Goal: Task Accomplishment & Management: Complete application form

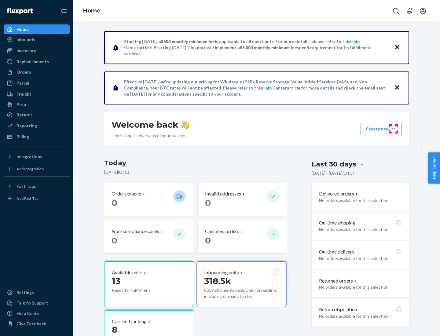
click at [393, 129] on button "Create new Create new inbound Create new order Create new product" at bounding box center [380, 129] width 41 height 12
click at [37, 40] on div "Inbounds" at bounding box center [36, 39] width 65 height 9
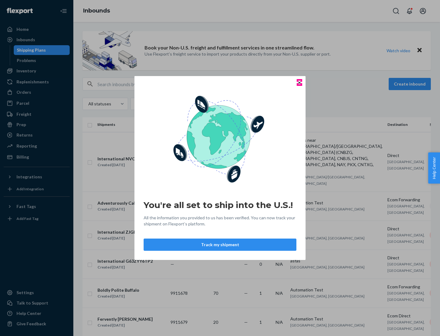
click at [299, 82] on icon "Close" at bounding box center [299, 82] width 2 height 2
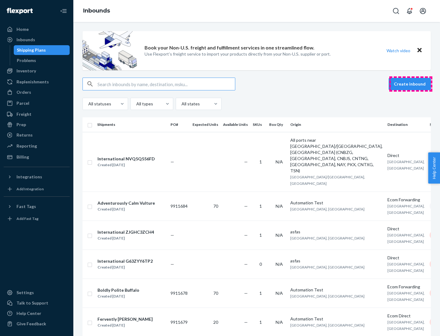
click at [411, 84] on button "Create inbound" at bounding box center [410, 84] width 42 height 12
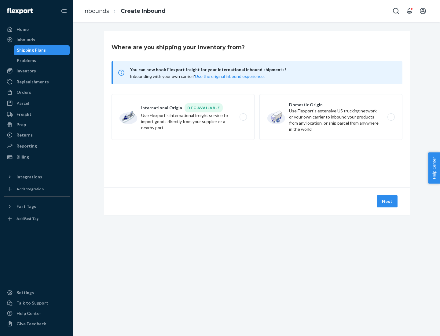
click at [331, 117] on label "Domestic Origin Use Flexport’s extensive US trucking network or your own carrie…" at bounding box center [330, 117] width 143 height 46
click at [391, 117] on input "Domestic Origin Use Flexport’s extensive US trucking network or your own carrie…" at bounding box center [393, 117] width 4 height 4
radio input "true"
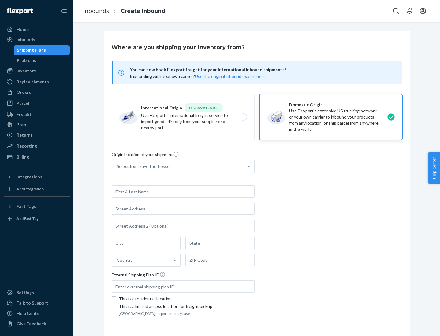
click at [177, 166] on div "Select from saved addresses" at bounding box center [177, 166] width 131 height 12
click at [117, 166] on input "Select from saved addresses" at bounding box center [117, 166] width 1 height 6
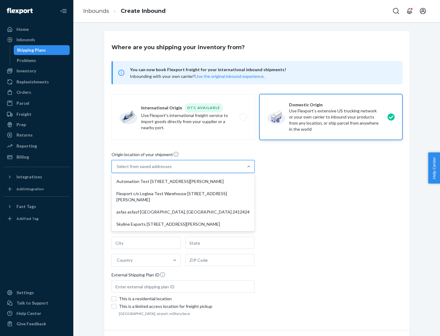
scroll to position [2, 0]
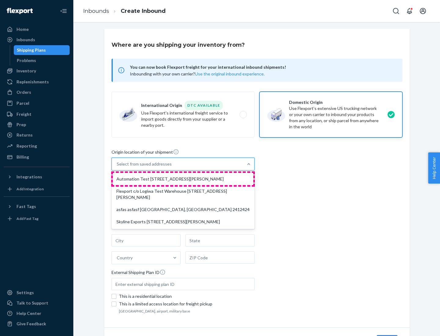
click at [183, 179] on div "Automation Test [STREET_ADDRESS][PERSON_NAME]" at bounding box center [183, 179] width 141 height 12
click at [117, 167] on input "option Automation Test [STREET_ADDRESS][PERSON_NAME] focused, 1 of 4. 4 results…" at bounding box center [117, 164] width 1 height 6
type input "Automation Test"
type input "9th Floor"
type input "[GEOGRAPHIC_DATA]"
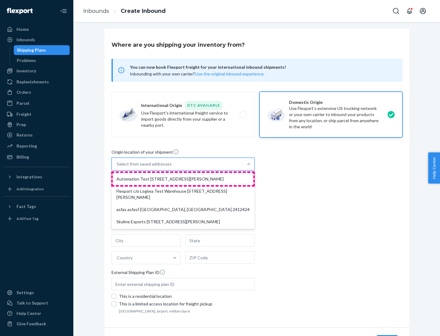
type input "CA"
type input "94104"
type input "[STREET_ADDRESS][PERSON_NAME]"
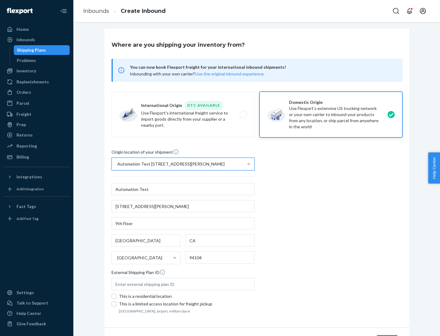
scroll to position [36, 0]
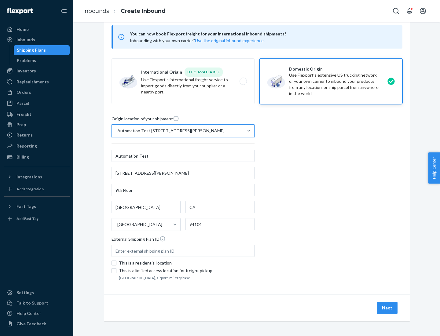
click at [387, 308] on button "Next" at bounding box center [387, 308] width 21 height 12
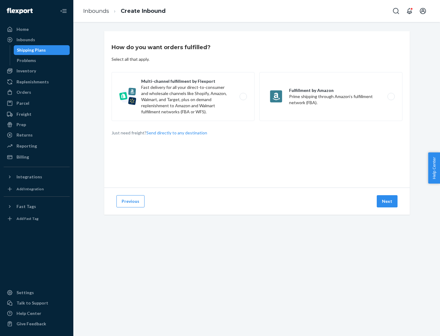
click at [183, 97] on label "Multi-channel fulfillment by Flexport Fast delivery for all your direct-to-cons…" at bounding box center [182, 96] width 143 height 49
click at [243, 97] on input "Multi-channel fulfillment by Flexport Fast delivery for all your direct-to-cons…" at bounding box center [245, 97] width 4 height 4
radio input "true"
click at [387, 201] on button "Next" at bounding box center [387, 201] width 21 height 12
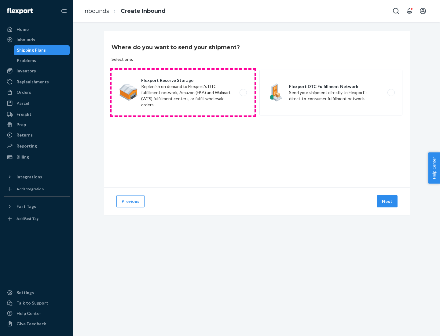
click at [183, 93] on label "Flexport Reserve Storage Replenish on demand to Flexport's DTC fulfillment netw…" at bounding box center [182, 93] width 143 height 46
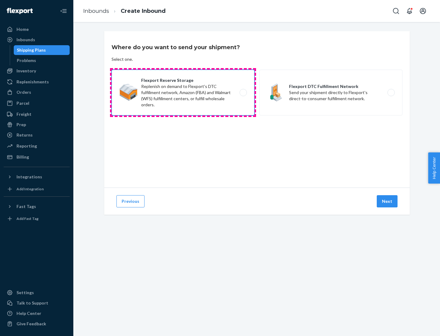
click at [243, 93] on input "Flexport Reserve Storage Replenish on demand to Flexport's DTC fulfillment netw…" at bounding box center [245, 93] width 4 height 4
radio input "true"
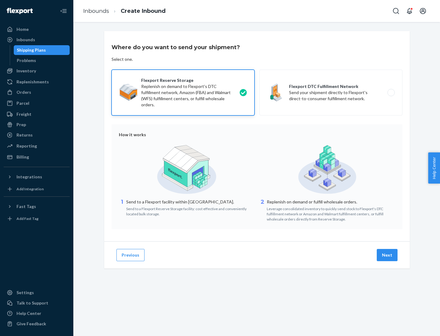
click at [387, 255] on button "Next" at bounding box center [387, 255] width 21 height 12
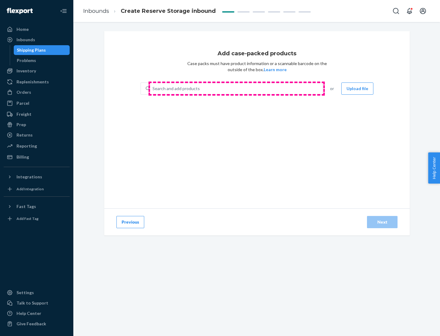
click at [236, 89] on div "Search and add products" at bounding box center [236, 88] width 172 height 11
click at [153, 89] on input "Search and add products" at bounding box center [152, 89] width 1 height 6
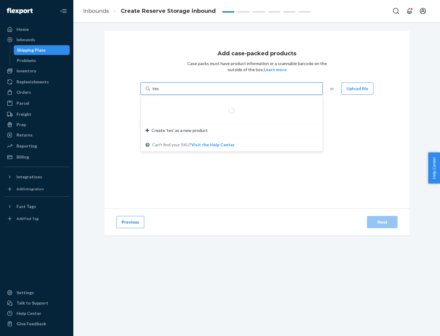
type input "test-syn"
click at [229, 103] on div "test - syn - test" at bounding box center [228, 103] width 167 height 6
click at [168, 92] on input "test-syn" at bounding box center [160, 89] width 16 height 6
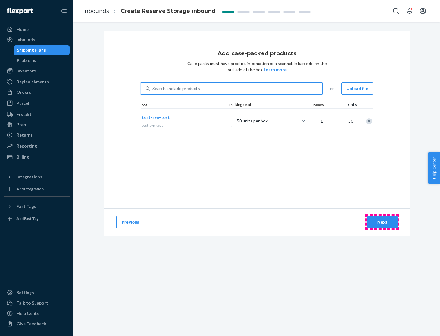
click at [382, 222] on div "Next" at bounding box center [382, 222] width 20 height 6
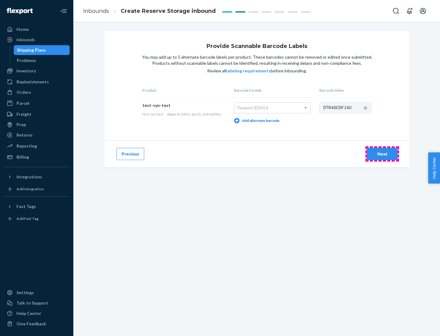
click at [382, 154] on div "Next" at bounding box center [382, 154] width 20 height 6
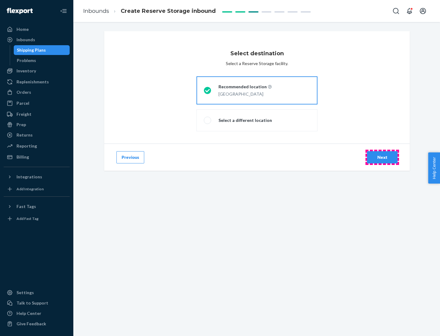
click at [382, 157] on div "Next" at bounding box center [382, 157] width 20 height 6
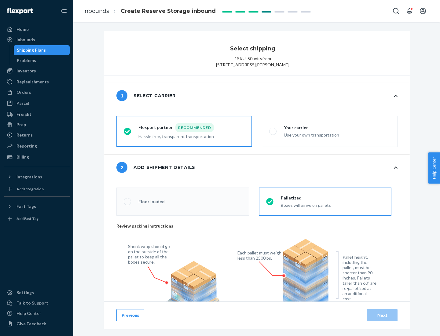
radio input "false"
type input "1"
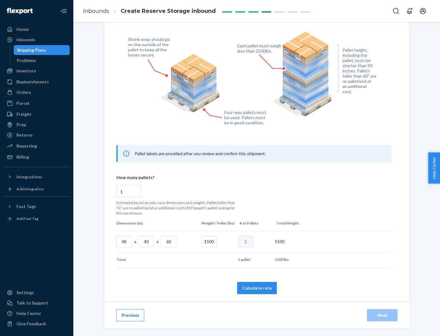
click at [257, 288] on button "Calculate rate" at bounding box center [257, 288] width 40 height 12
radio input "false"
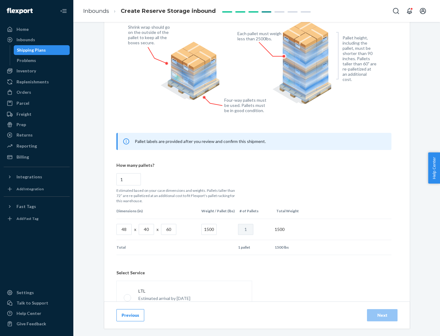
scroll to position [270, 0]
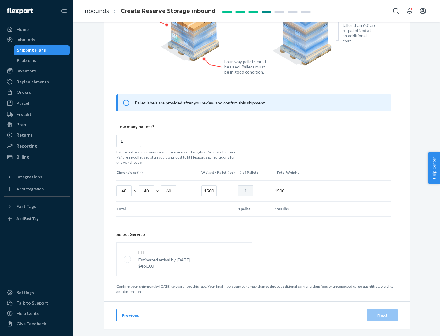
click at [184, 259] on p "Estimated arrival by [DATE]" at bounding box center [164, 260] width 52 height 6
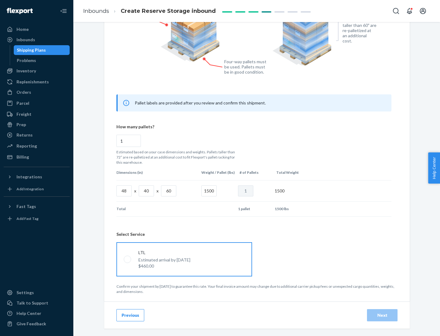
click at [128, 259] on input "LTL Estimated arrival by [DATE] $460.00" at bounding box center [126, 259] width 4 height 4
radio input "true"
radio input "false"
click at [382, 315] on div "Next" at bounding box center [382, 315] width 20 height 6
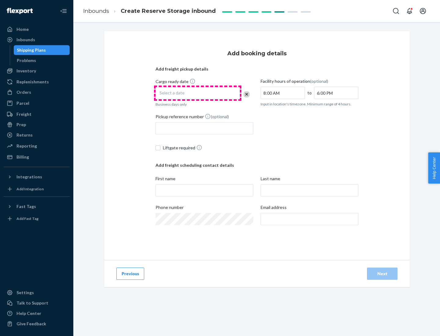
click at [198, 93] on div "Select a date" at bounding box center [197, 93] width 84 height 12
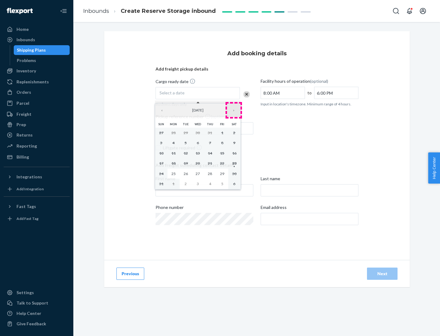
click at [234, 110] on button "›" at bounding box center [233, 110] width 13 height 13
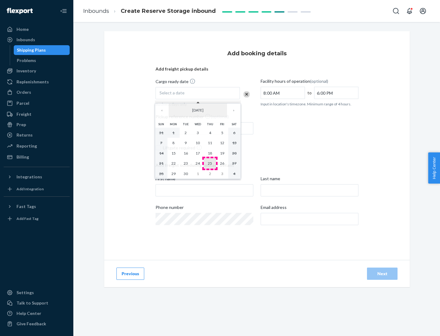
click at [210, 163] on abbr "25" at bounding box center [210, 163] width 4 height 5
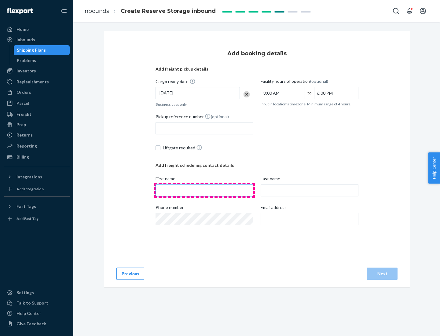
click at [204, 190] on input "First name" at bounding box center [204, 190] width 98 height 12
type input "[PERSON_NAME]"
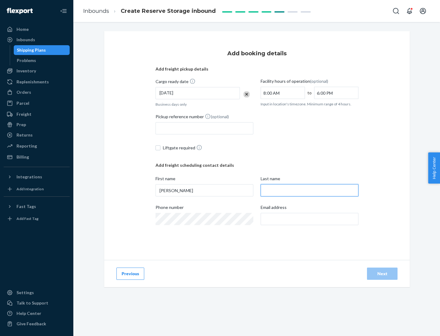
click at [309, 190] on input "Last name" at bounding box center [310, 190] width 98 height 12
type input "Doe"
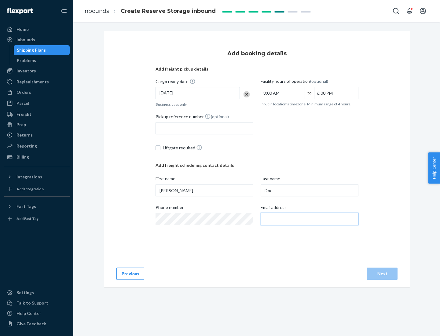
click at [309, 219] on input "Email address" at bounding box center [310, 219] width 98 height 12
type input "[EMAIL_ADDRESS][DOMAIN_NAME]"
click at [382, 274] on div "Next" at bounding box center [382, 274] width 20 height 6
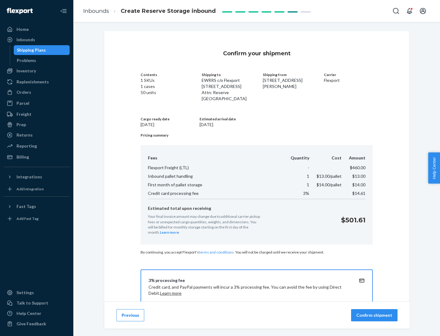
scroll to position [88, 0]
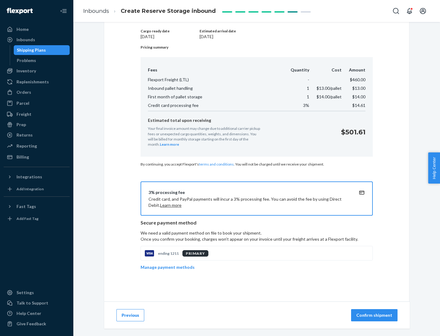
click at [375, 315] on p "Confirm shipment" at bounding box center [374, 315] width 36 height 6
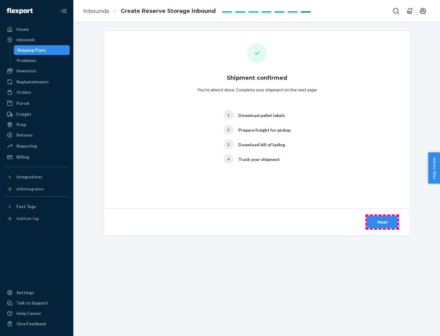
click at [382, 222] on div "Next" at bounding box center [382, 222] width 20 height 6
